Goal: Task Accomplishment & Management: Complete application form

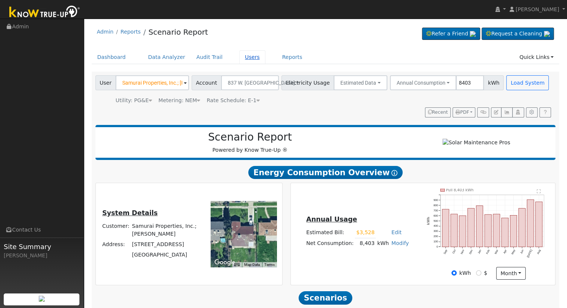
click at [246, 57] on link "Users" at bounding box center [252, 57] width 26 height 14
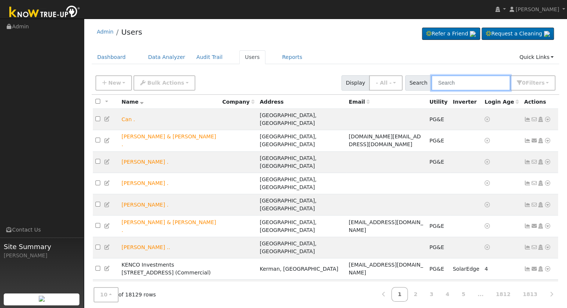
click at [472, 83] on input "text" at bounding box center [470, 82] width 79 height 15
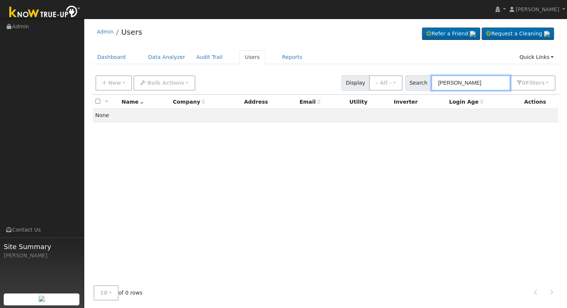
drag, startPoint x: 484, startPoint y: 83, endPoint x: 373, endPoint y: 84, distance: 111.4
click at [373, 84] on div "New Add User Quick Add Quick Connect Quick Convert Lead Bulk Actions Send Email…" at bounding box center [325, 82] width 463 height 18
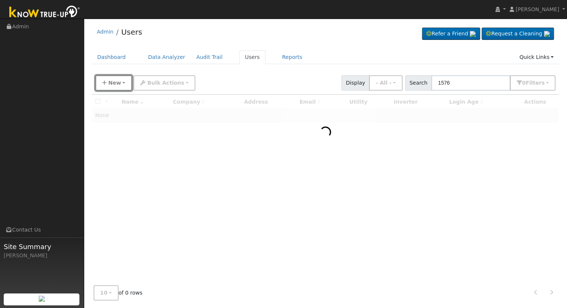
click at [109, 76] on button "New" at bounding box center [113, 82] width 37 height 15
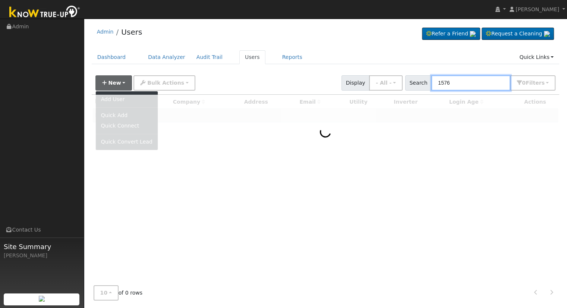
click at [472, 82] on input "1576" at bounding box center [470, 82] width 79 height 15
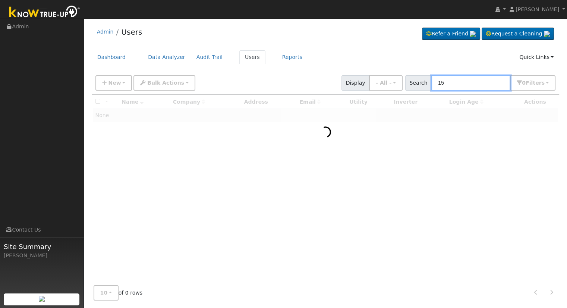
type input "1"
click at [119, 83] on button "New" at bounding box center [113, 82] width 37 height 15
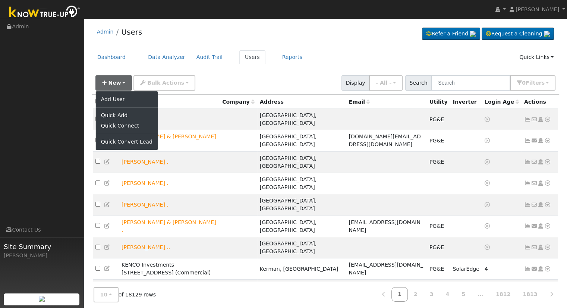
click at [124, 98] on div at bounding box center [326, 212] width 468 height 234
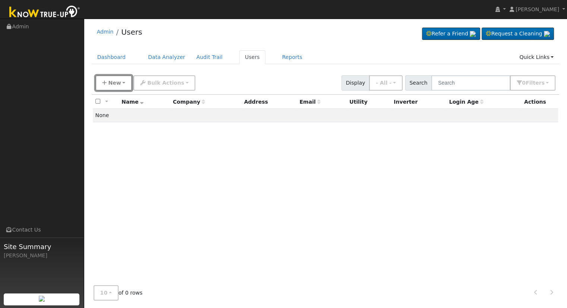
click at [118, 84] on span "New" at bounding box center [114, 83] width 13 height 6
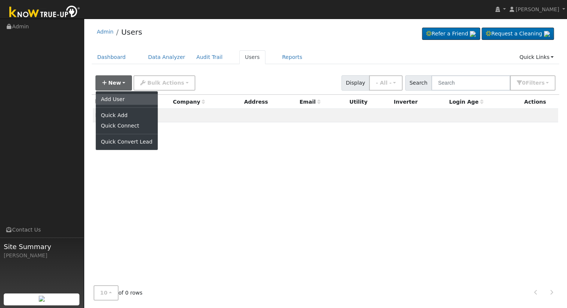
click at [123, 96] on link "Add User" at bounding box center [127, 99] width 62 height 10
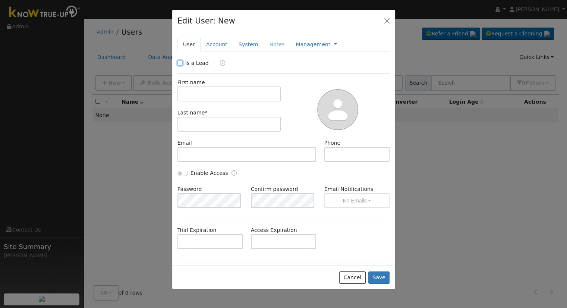
click at [179, 64] on input "Is a Lead" at bounding box center [179, 62] width 5 height 5
checkbox input "true"
click at [193, 92] on input "text" at bounding box center [229, 93] width 104 height 15
type input "Warren"
type input "Downs"
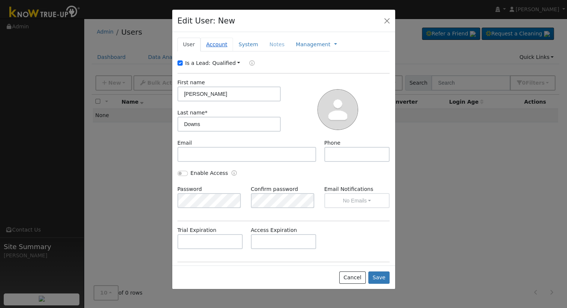
click at [214, 42] on link "Account" at bounding box center [216, 45] width 32 height 14
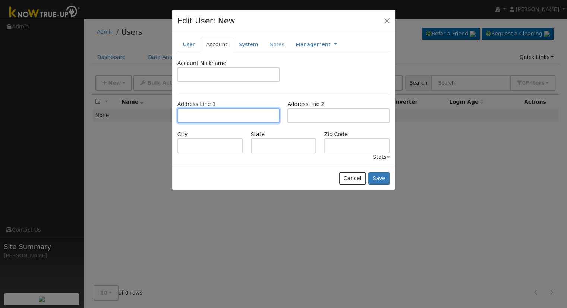
click at [203, 119] on input "text" at bounding box center [228, 115] width 102 height 15
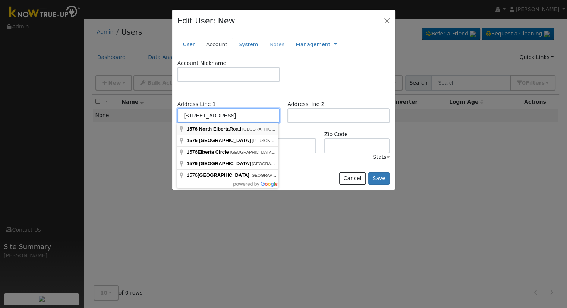
type input "1576 North Elberta Road"
type input "Exeter"
type input "CA"
type input "93221"
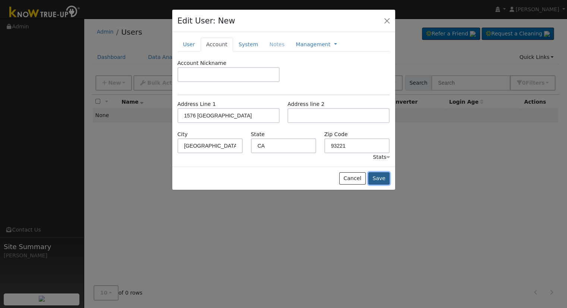
click at [383, 174] on button "Save" at bounding box center [379, 178] width 22 height 13
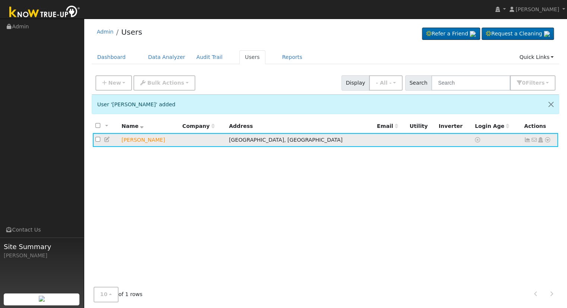
click at [547, 140] on icon at bounding box center [547, 139] width 7 height 5
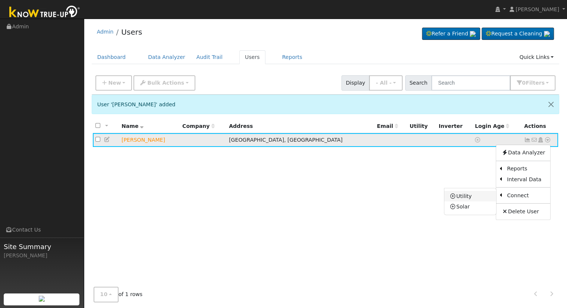
click at [471, 194] on link "Utility" at bounding box center [470, 196] width 52 height 10
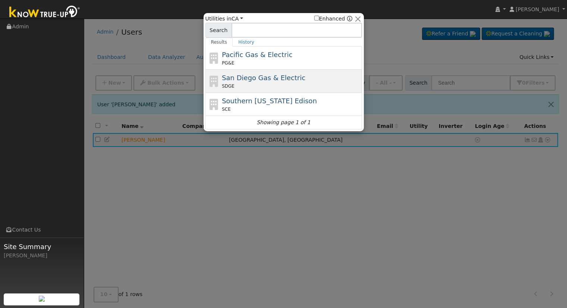
click at [235, 71] on div "San Diego Gas & Electric SDGE" at bounding box center [283, 81] width 156 height 23
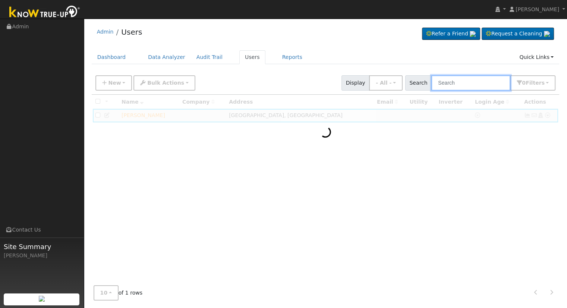
click at [450, 85] on input "text" at bounding box center [470, 82] width 79 height 15
type input "warren"
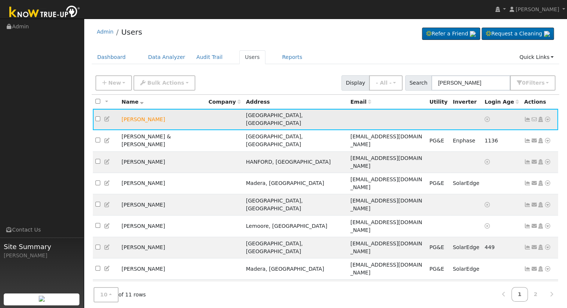
click at [548, 117] on icon at bounding box center [547, 119] width 7 height 5
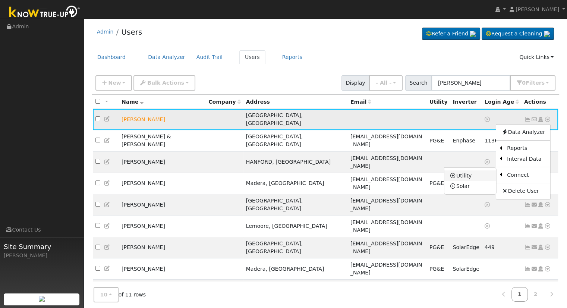
click at [472, 173] on link "Utility" at bounding box center [470, 175] width 52 height 10
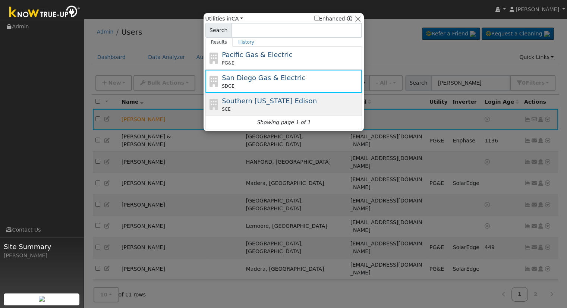
click at [259, 103] on span "Southern California Edison" at bounding box center [269, 101] width 95 height 8
